Goal: Information Seeking & Learning: Learn about a topic

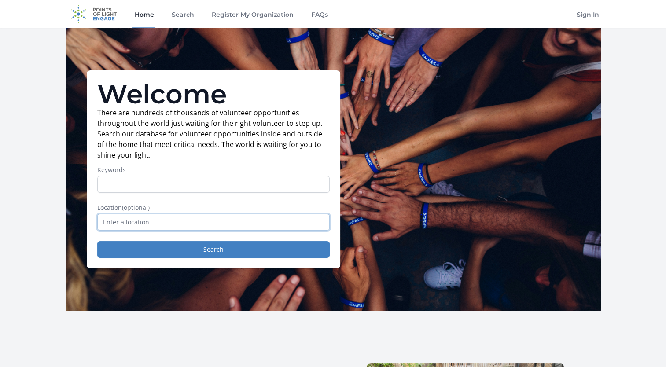
click at [193, 222] on input "text" at bounding box center [213, 222] width 232 height 17
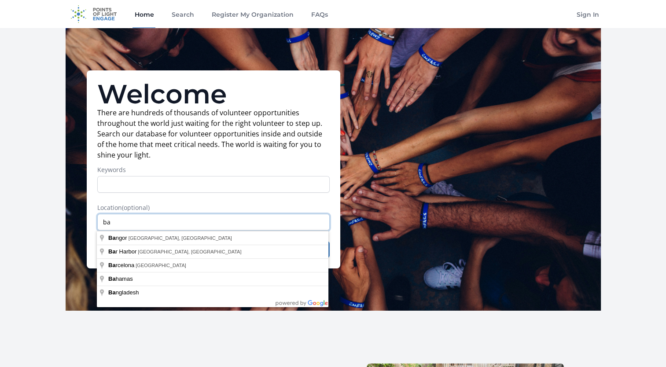
type input "b"
type input "Lincoln, ME, USA"
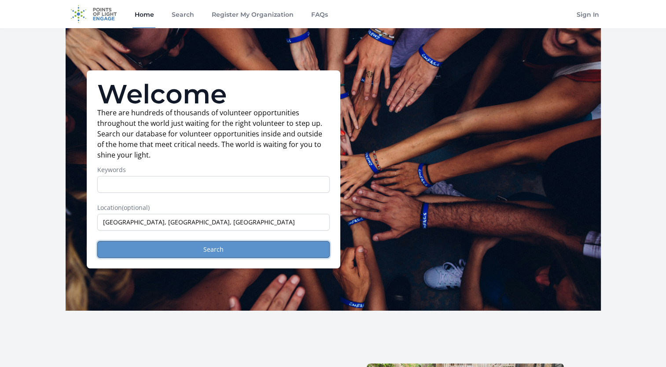
click at [212, 251] on button "Search" at bounding box center [213, 249] width 232 height 17
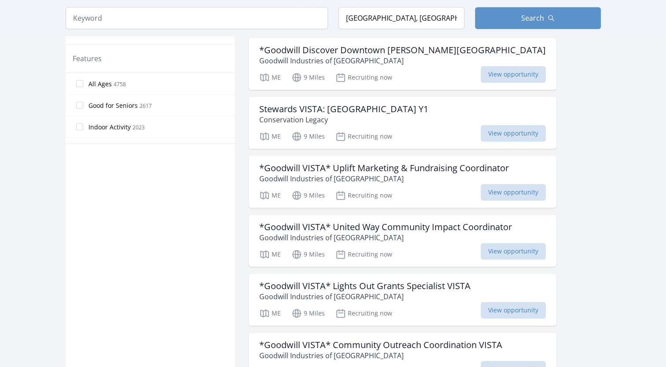
scroll to position [528, 0]
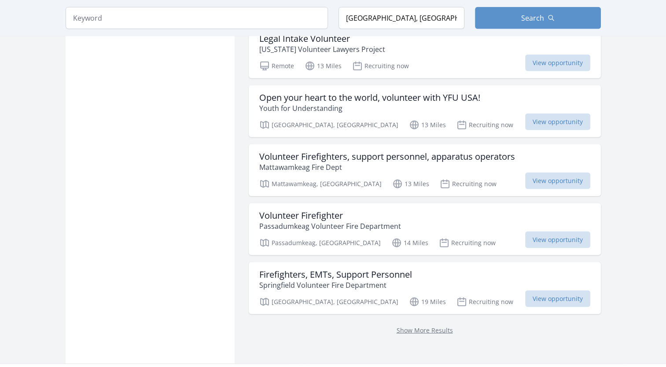
scroll to position [2199, 0]
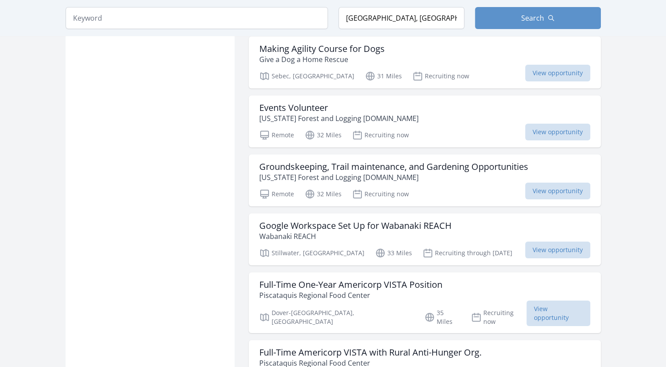
scroll to position [3299, 0]
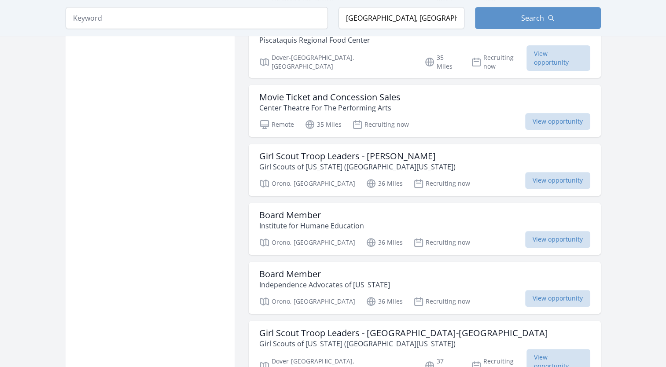
scroll to position [3651, 0]
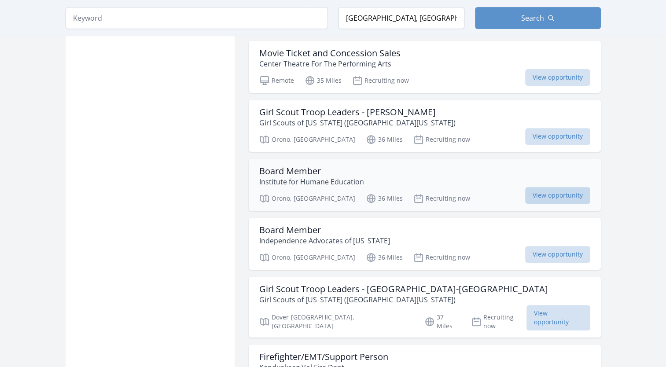
click at [570, 187] on span "View opportunity" at bounding box center [557, 195] width 65 height 17
click at [554, 246] on span "View opportunity" at bounding box center [557, 254] width 65 height 17
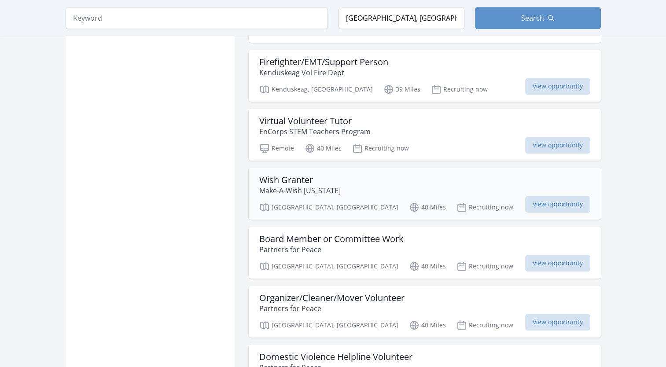
scroll to position [3959, 0]
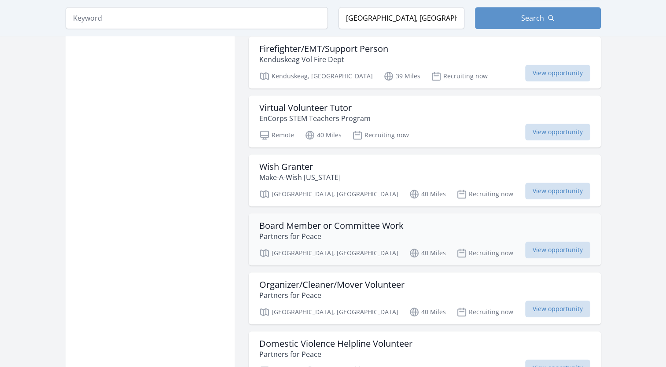
click at [310, 220] on h3 "Board Member or Committee Work" at bounding box center [331, 225] width 144 height 11
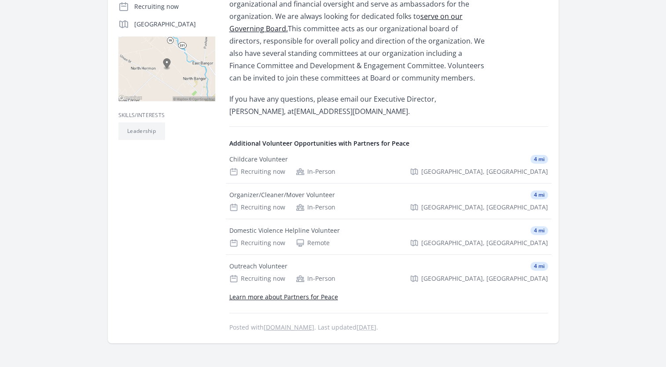
scroll to position [132, 0]
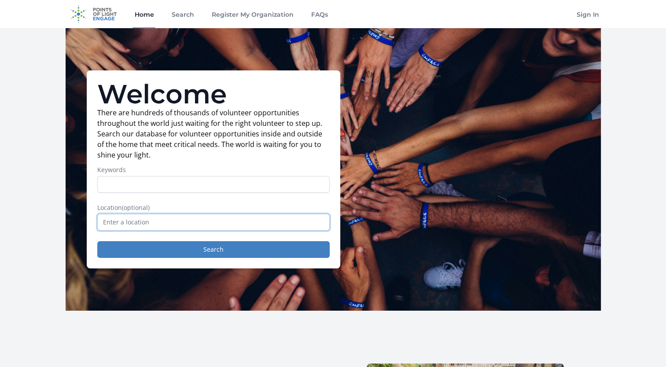
click at [179, 222] on input "text" at bounding box center [213, 222] width 232 height 17
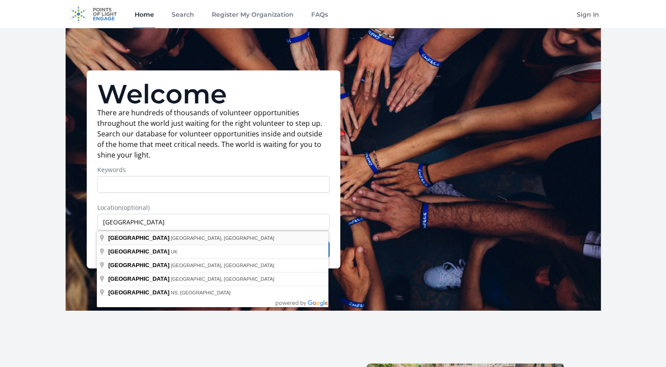
type input "[GEOGRAPHIC_DATA], [GEOGRAPHIC_DATA], [GEOGRAPHIC_DATA]"
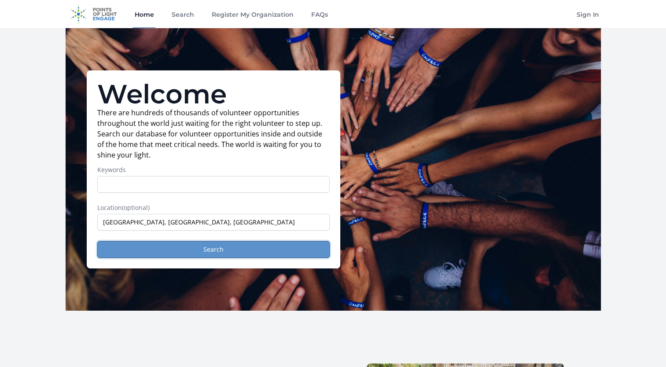
click at [217, 252] on button "Search" at bounding box center [213, 249] width 232 height 17
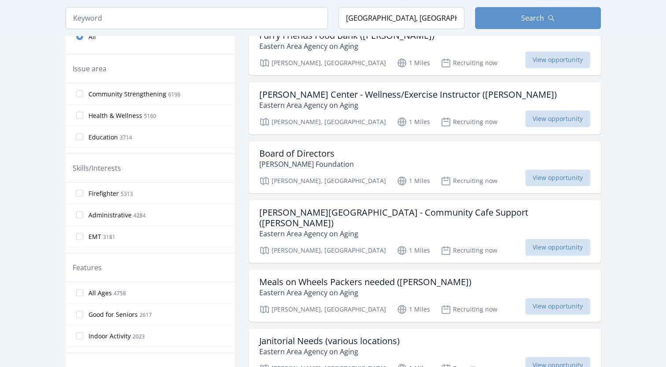
scroll to position [308, 0]
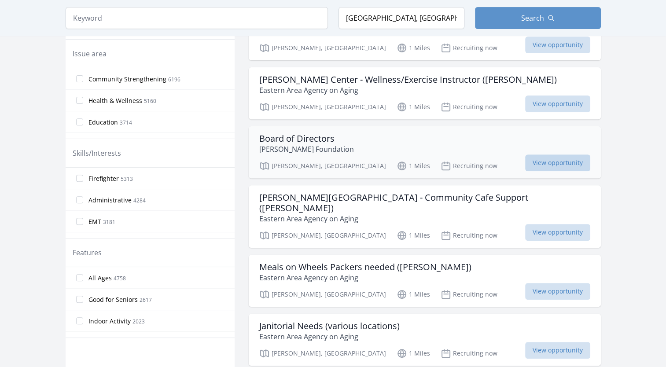
click at [563, 154] on span "View opportunity" at bounding box center [557, 162] width 65 height 17
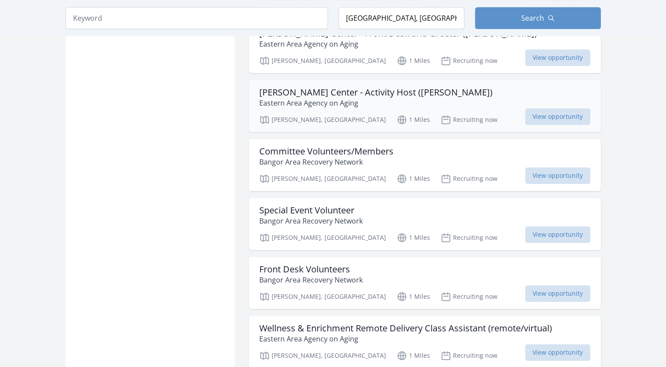
scroll to position [660, 0]
click at [558, 167] on span "View opportunity" at bounding box center [557, 175] width 65 height 17
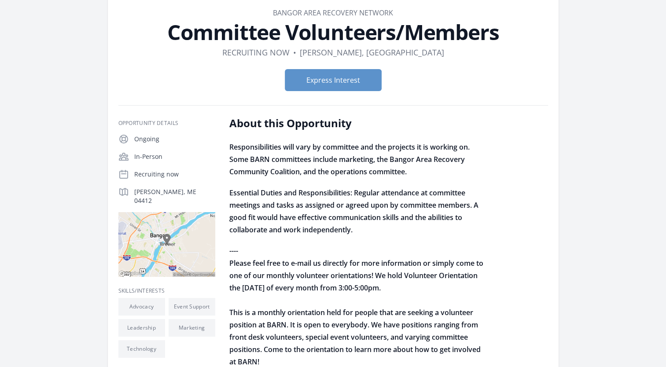
scroll to position [44, 0]
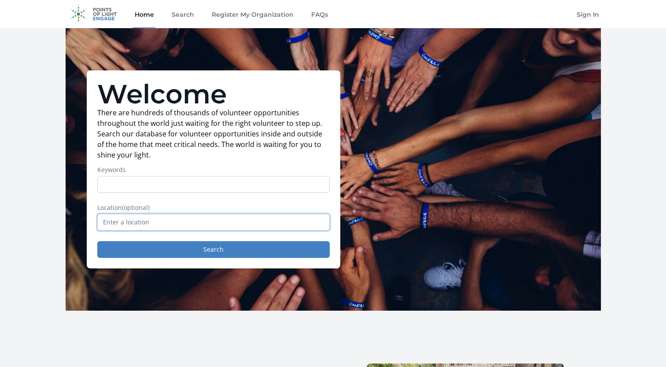
click at [169, 222] on input "text" at bounding box center [213, 222] width 232 height 17
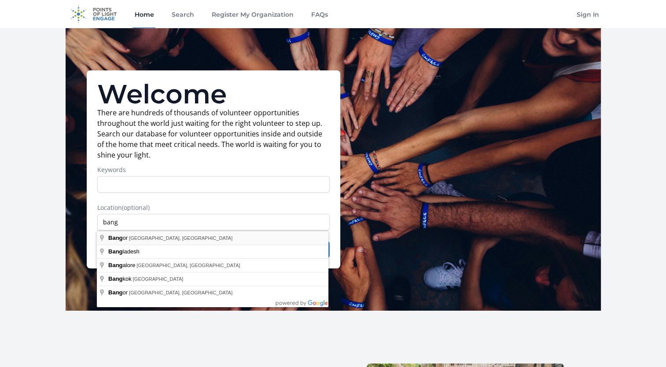
type input "Bangor, ME, USA"
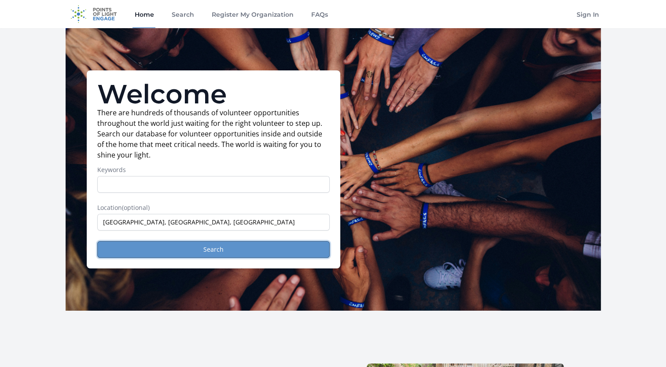
click at [206, 252] on button "Search" at bounding box center [213, 249] width 232 height 17
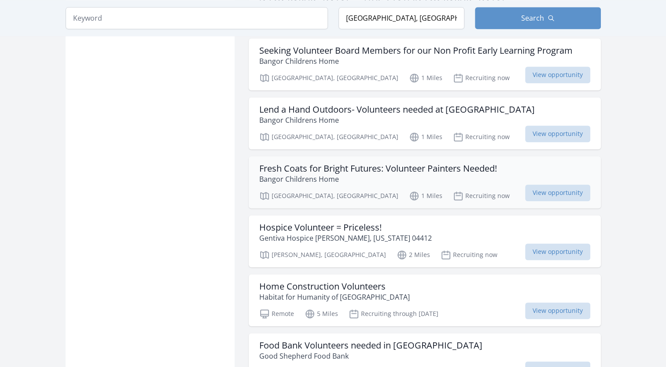
scroll to position [1276, 0]
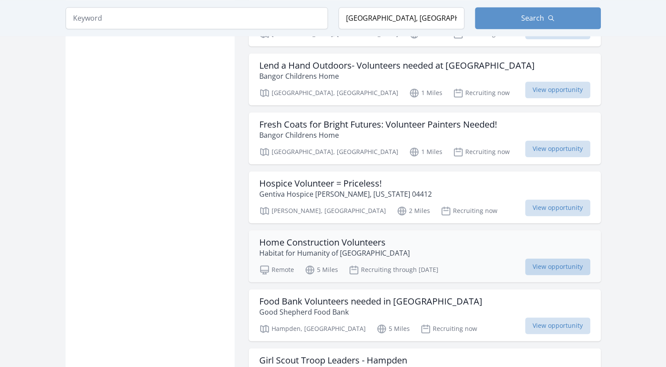
click at [548, 258] on span "View opportunity" at bounding box center [557, 266] width 65 height 17
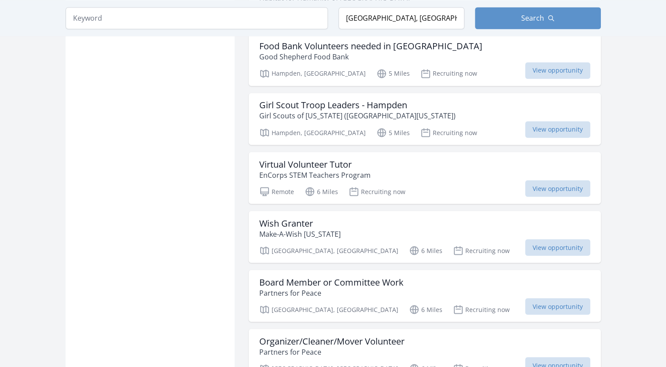
scroll to position [1540, 0]
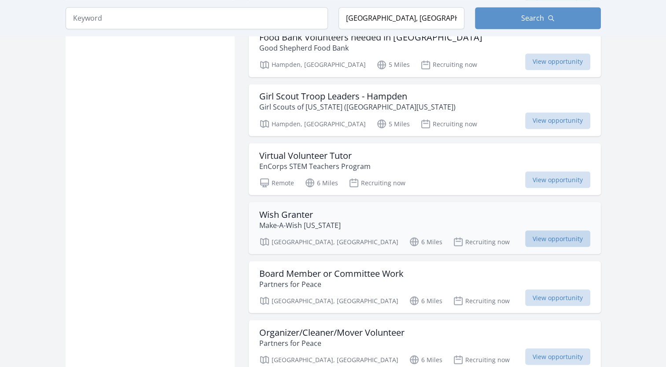
click at [552, 230] on span "View opportunity" at bounding box center [557, 238] width 65 height 17
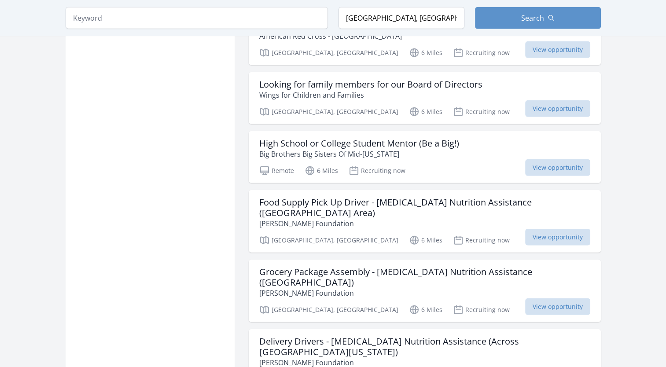
scroll to position [2155, 0]
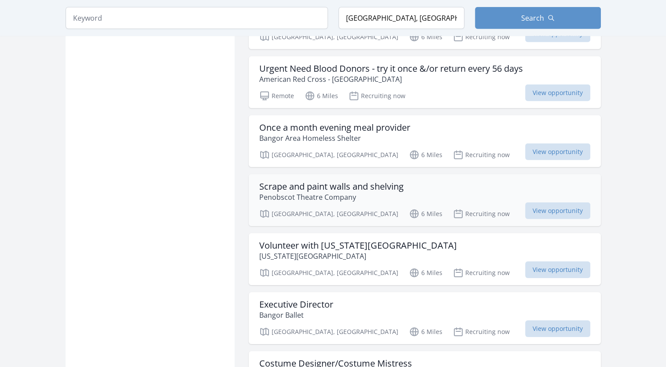
scroll to position [2683, 0]
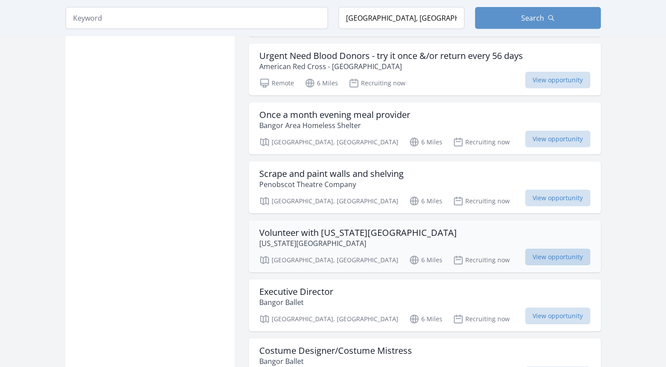
click at [563, 249] on span "View opportunity" at bounding box center [557, 257] width 65 height 17
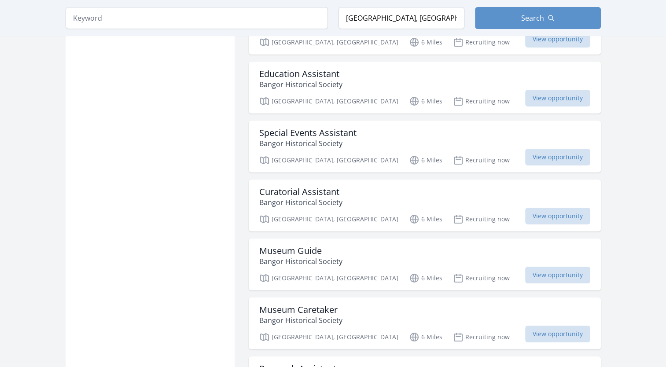
scroll to position [3255, 0]
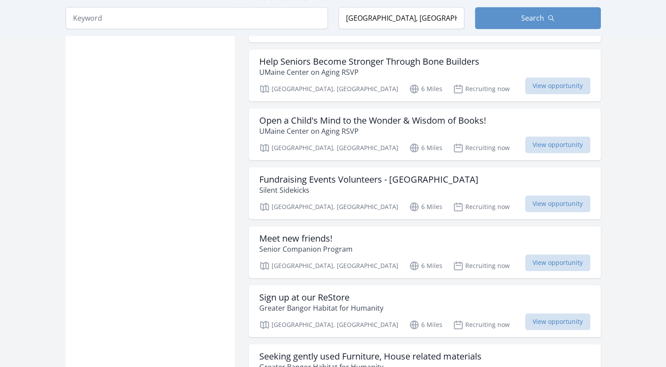
scroll to position [3871, 0]
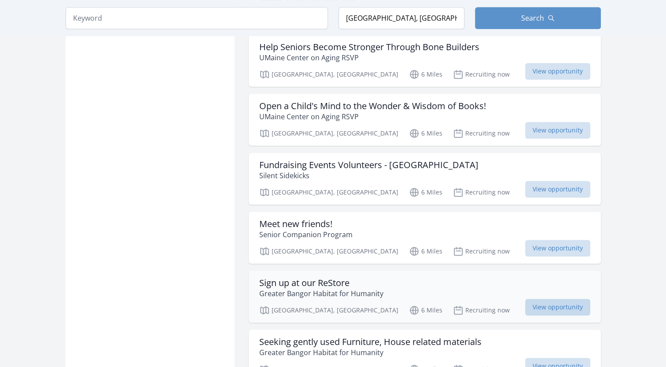
click at [548, 299] on span "View opportunity" at bounding box center [557, 307] width 65 height 17
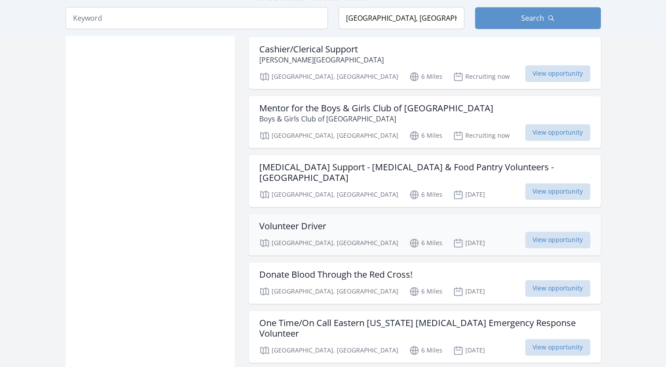
scroll to position [4443, 0]
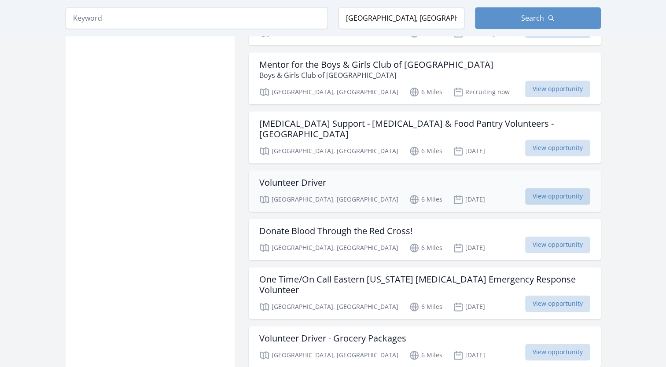
click at [553, 188] on span "View opportunity" at bounding box center [557, 196] width 65 height 17
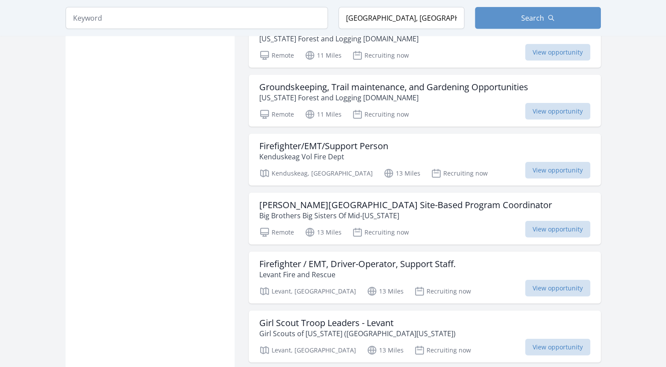
scroll to position [5630, 0]
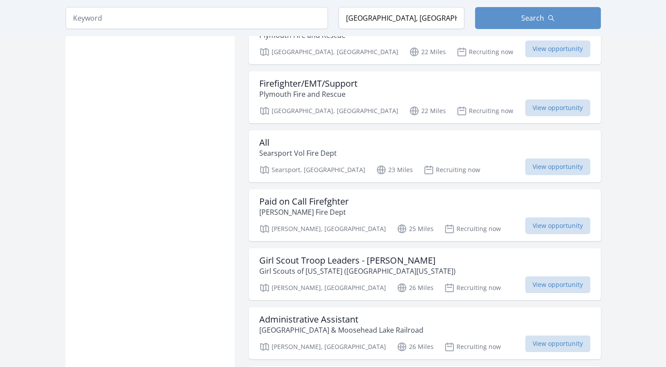
scroll to position [6774, 0]
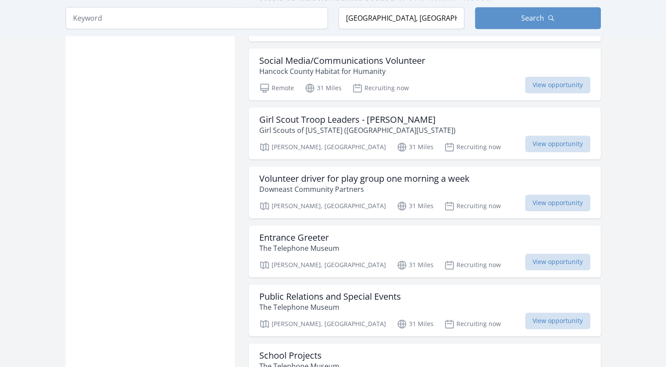
scroll to position [7698, 0]
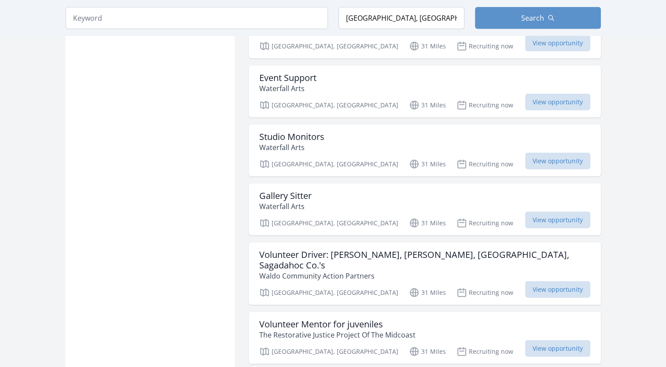
scroll to position [9105, 0]
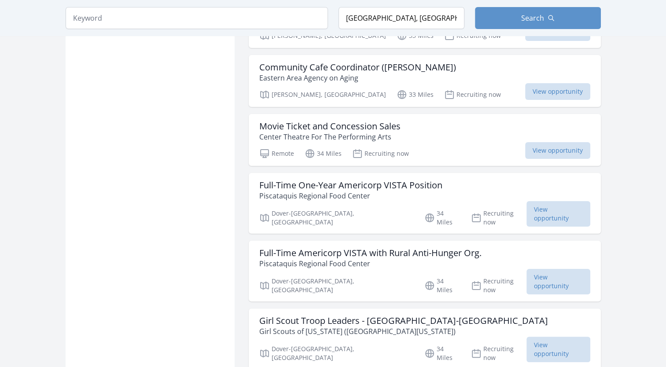
scroll to position [10117, 0]
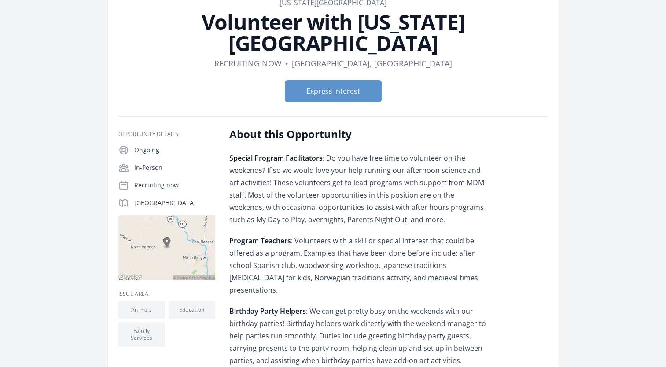
scroll to position [44, 0]
